Goal: Contribute content

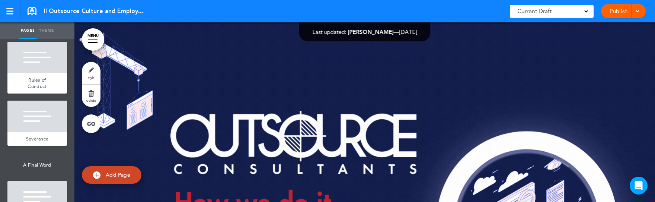
scroll to position [5899, 0]
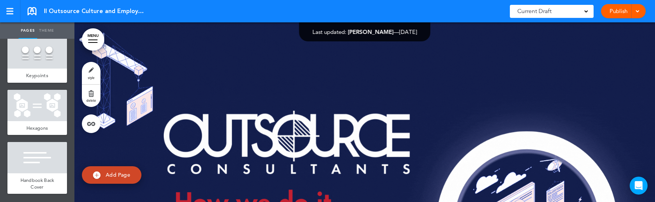
click at [39, 47] on div at bounding box center [37, 52] width 60 height 31
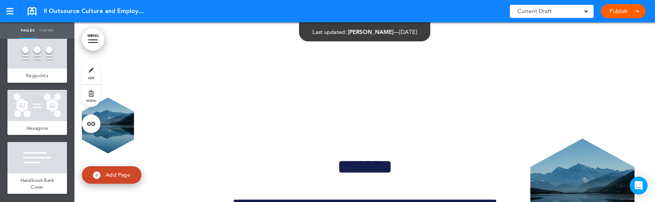
scroll to position [64220, 0]
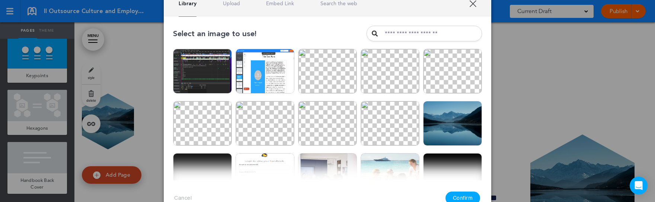
click at [333, 118] on img at bounding box center [327, 123] width 59 height 45
click at [465, 198] on button "Confirm" at bounding box center [463, 197] width 35 height 13
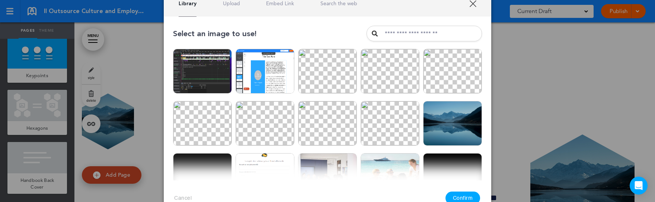
click at [400, 78] on img at bounding box center [390, 71] width 59 height 45
click at [469, 196] on button "Confirm" at bounding box center [463, 197] width 35 height 13
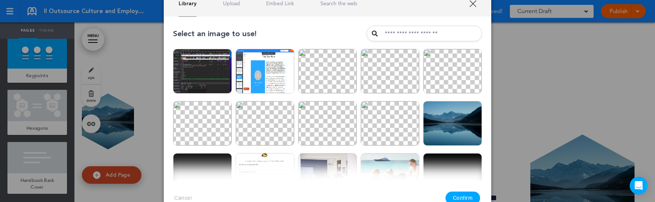
click at [463, 74] on img at bounding box center [452, 71] width 59 height 45
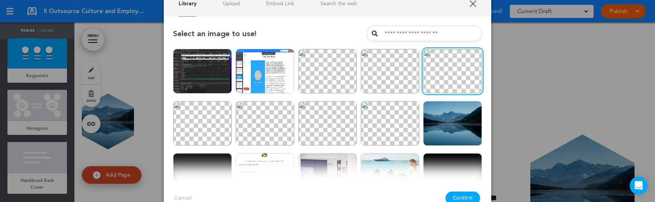
click at [467, 197] on button "Confirm" at bounding box center [463, 197] width 35 height 13
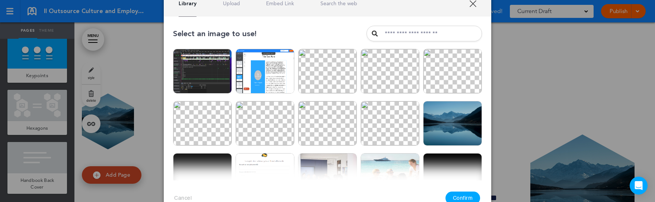
click at [325, 111] on img at bounding box center [327, 123] width 59 height 45
click at [317, 74] on img at bounding box center [327, 71] width 59 height 45
click at [472, 197] on button "Confirm" at bounding box center [463, 197] width 35 height 13
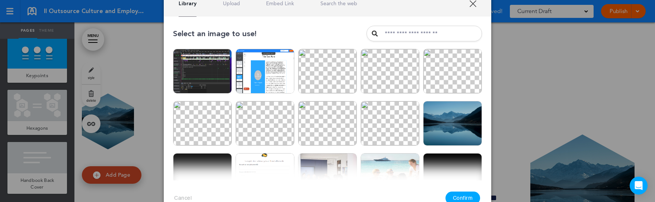
click at [448, 77] on img at bounding box center [452, 71] width 59 height 45
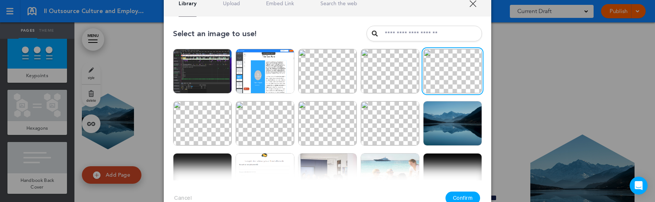
click at [469, 201] on button "Confirm" at bounding box center [463, 197] width 35 height 13
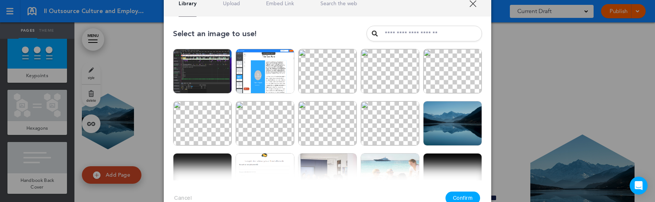
click at [324, 128] on img at bounding box center [327, 123] width 59 height 45
click at [464, 196] on button "Confirm" at bounding box center [463, 197] width 35 height 13
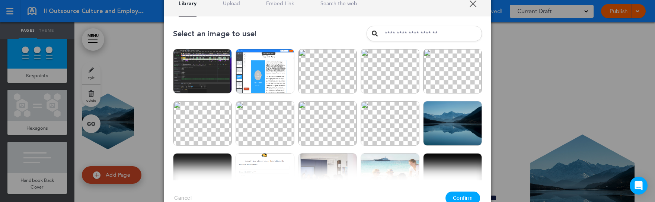
click at [262, 124] on img at bounding box center [265, 123] width 59 height 45
click at [457, 198] on button "Confirm" at bounding box center [463, 197] width 35 height 13
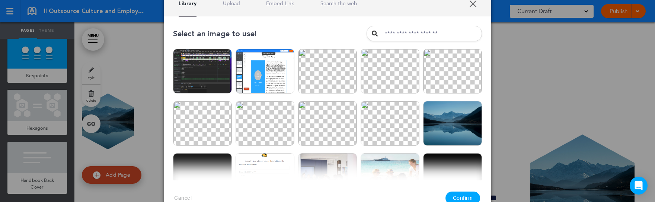
click at [474, 4] on link "XXX" at bounding box center [473, 3] width 7 height 7
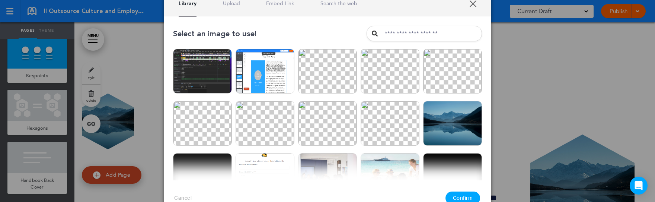
scroll to position [44, 0]
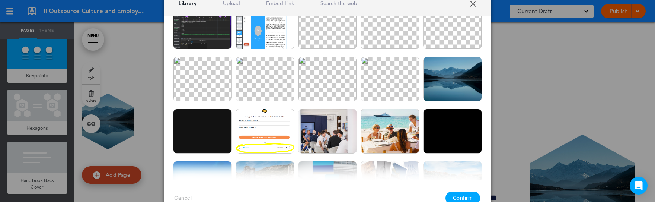
click at [452, 76] on img at bounding box center [452, 79] width 59 height 45
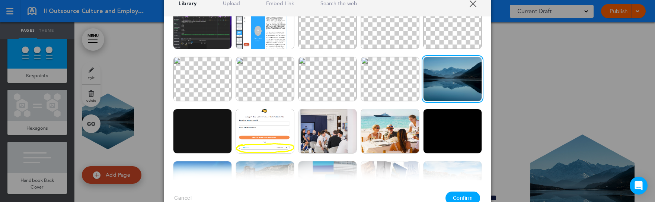
click at [463, 197] on button "Confirm" at bounding box center [463, 197] width 35 height 13
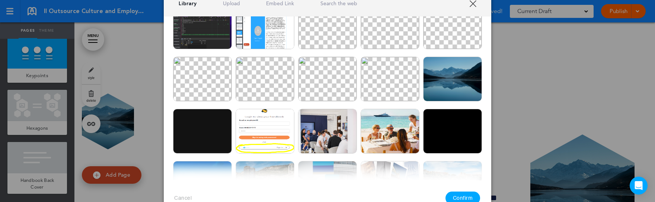
click at [393, 132] on img at bounding box center [390, 131] width 59 height 45
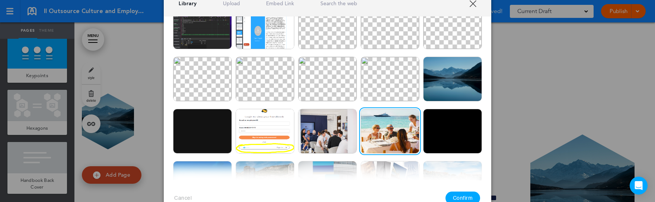
click at [473, 195] on button "Confirm" at bounding box center [463, 197] width 35 height 13
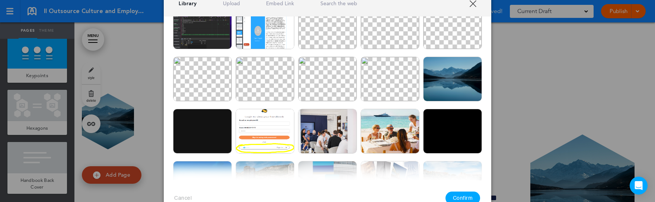
click at [336, 39] on img at bounding box center [327, 26] width 59 height 45
click at [473, 197] on button "Confirm" at bounding box center [463, 197] width 35 height 13
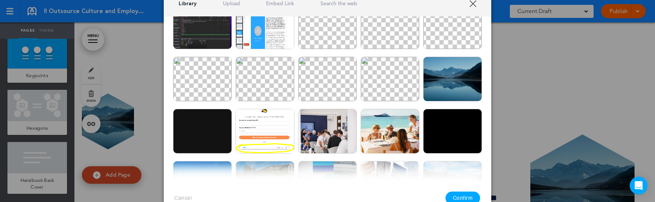
click at [383, 123] on img at bounding box center [390, 131] width 59 height 45
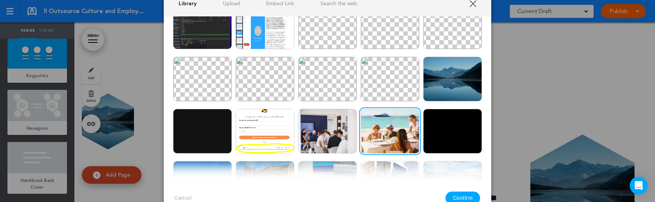
click at [469, 193] on button "Confirm" at bounding box center [463, 197] width 35 height 13
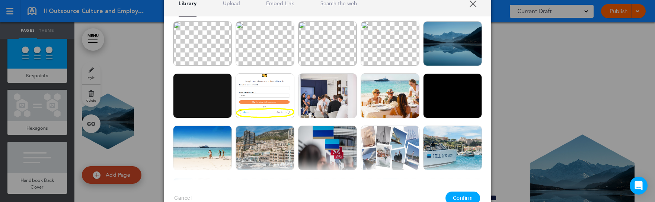
scroll to position [102, 0]
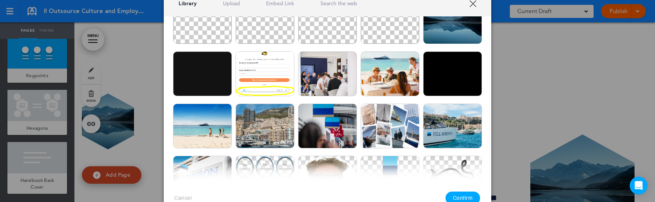
click at [220, 138] on img at bounding box center [202, 126] width 59 height 45
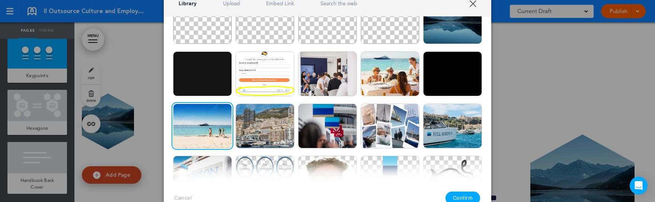
click at [466, 196] on button "Confirm" at bounding box center [463, 197] width 35 height 13
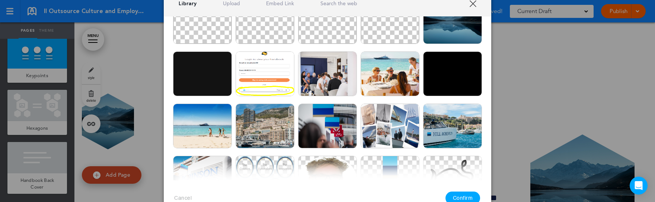
click at [274, 129] on img at bounding box center [265, 126] width 59 height 45
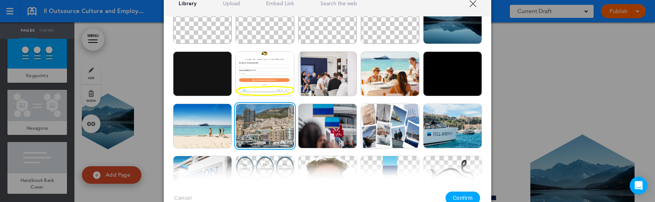
click at [461, 194] on button "Confirm" at bounding box center [463, 197] width 35 height 13
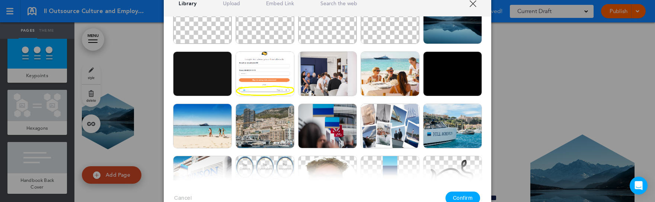
click at [335, 38] on img at bounding box center [327, 21] width 59 height 45
click at [460, 199] on button "Confirm" at bounding box center [463, 197] width 35 height 13
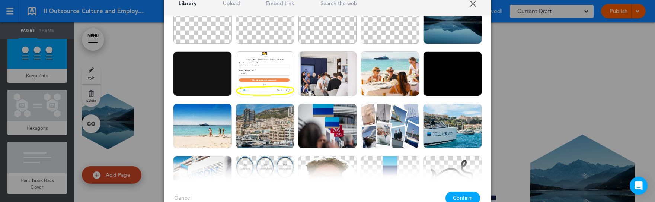
click at [334, 118] on img at bounding box center [327, 126] width 59 height 45
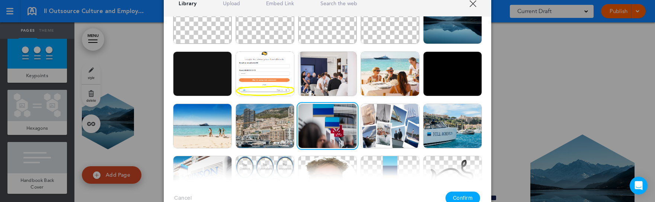
click at [463, 193] on button "Confirm" at bounding box center [463, 197] width 35 height 13
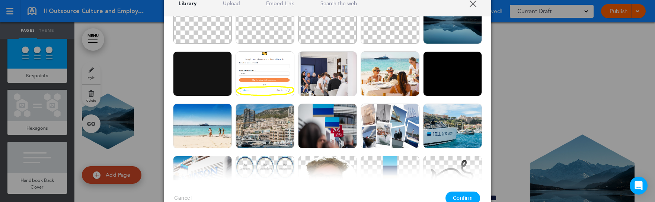
click at [324, 74] on img at bounding box center [327, 73] width 59 height 45
click at [462, 197] on button "Confirm" at bounding box center [463, 197] width 35 height 13
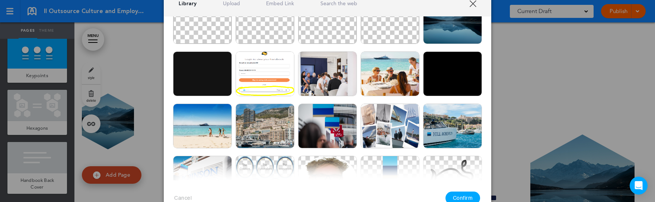
click at [440, 27] on img at bounding box center [452, 21] width 59 height 45
click at [460, 192] on button "Confirm" at bounding box center [463, 197] width 35 height 13
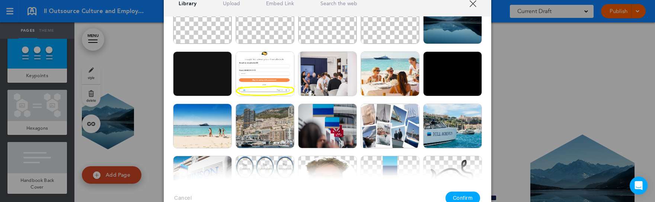
click at [329, 32] on img at bounding box center [327, 21] width 59 height 45
click at [463, 194] on button "Confirm" at bounding box center [463, 197] width 35 height 13
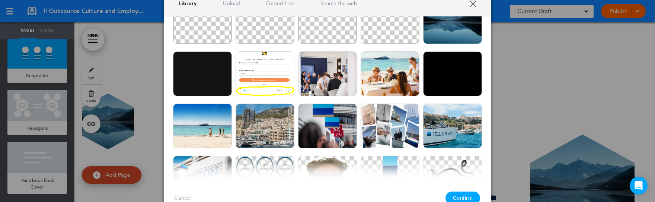
click at [327, 126] on img at bounding box center [327, 126] width 59 height 45
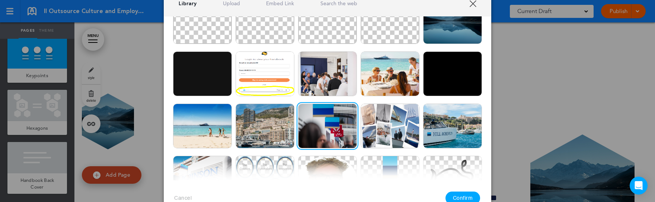
click at [475, 199] on button "Confirm" at bounding box center [463, 197] width 35 height 13
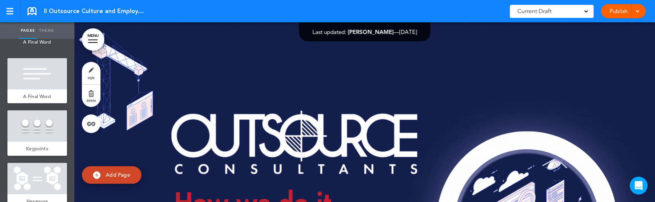
scroll to position [5899, 0]
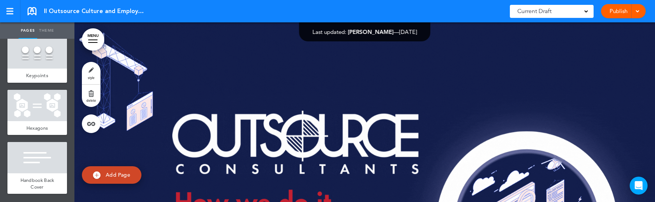
click at [40, 55] on div at bounding box center [37, 52] width 60 height 31
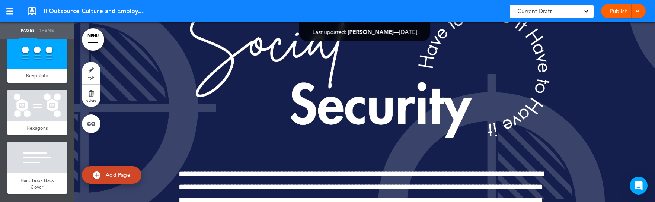
scroll to position [64220, 0]
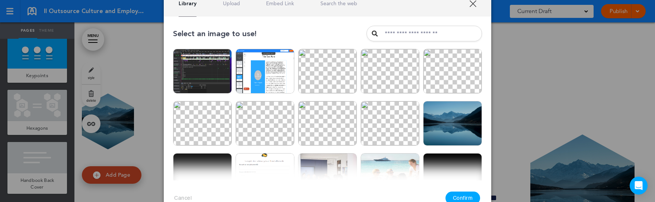
click at [470, 128] on img at bounding box center [452, 123] width 59 height 45
click at [463, 196] on button "Confirm" at bounding box center [463, 197] width 35 height 13
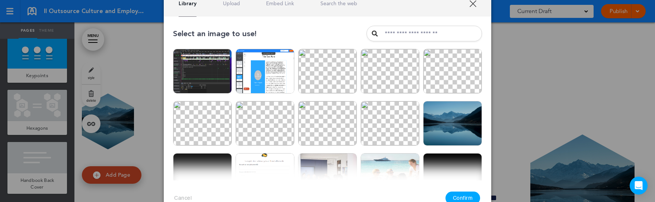
click at [274, 121] on img at bounding box center [265, 123] width 59 height 45
click at [466, 199] on button "Confirm" at bounding box center [463, 197] width 35 height 13
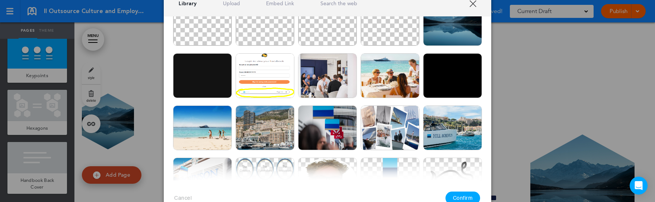
scroll to position [128, 0]
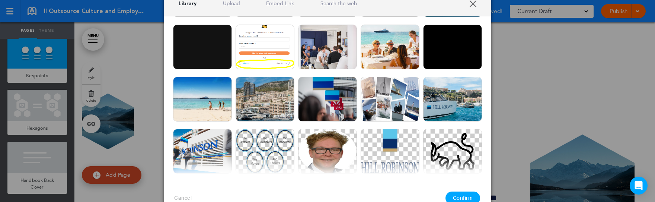
click at [323, 94] on img at bounding box center [327, 99] width 59 height 45
click at [467, 197] on button "Confirm" at bounding box center [463, 197] width 35 height 13
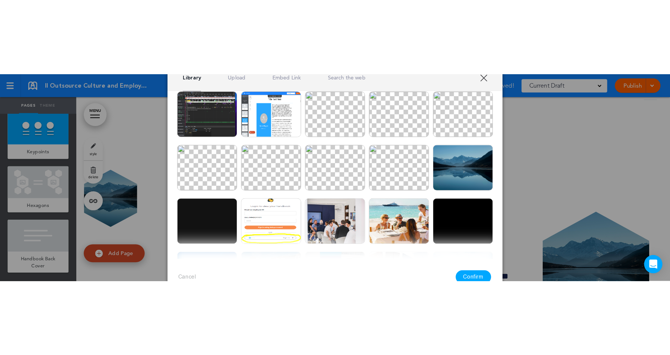
scroll to position [0, 0]
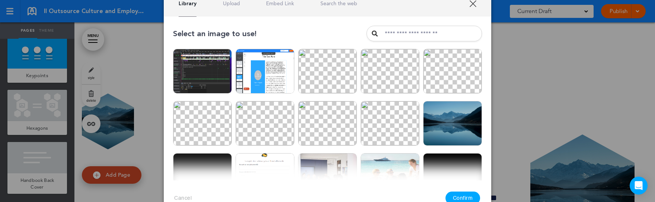
click at [399, 79] on img at bounding box center [390, 71] width 59 height 45
click at [461, 195] on button "Confirm" at bounding box center [463, 197] width 35 height 13
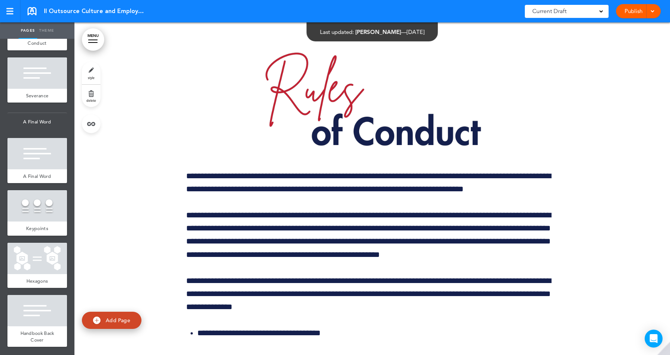
scroll to position [61427, 0]
